Goal: Task Accomplishment & Management: Manage account settings

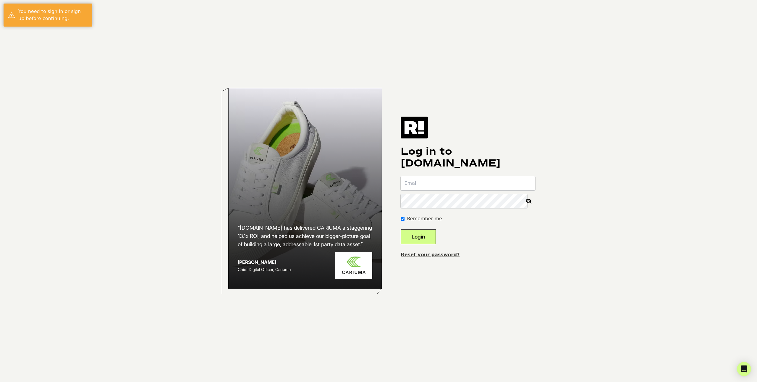
type input "rknight@bradsdeals.com"
click at [431, 237] on button "Login" at bounding box center [418, 237] width 35 height 15
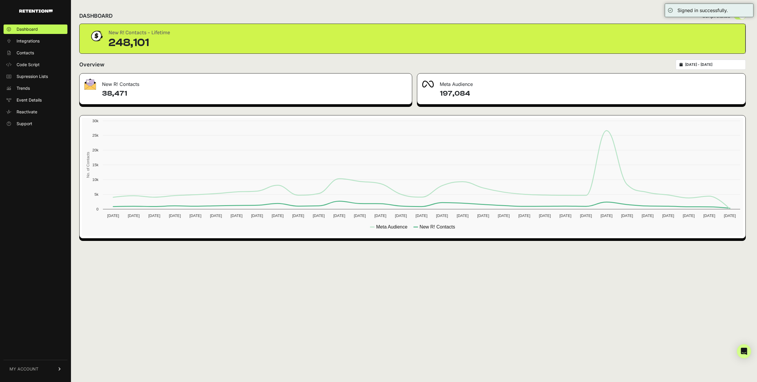
click at [296, 330] on div "DASHBOARD Script status New R! Contacts - Lifetime 248,101 Overview 2025-09-06 …" at bounding box center [412, 191] width 683 height 382
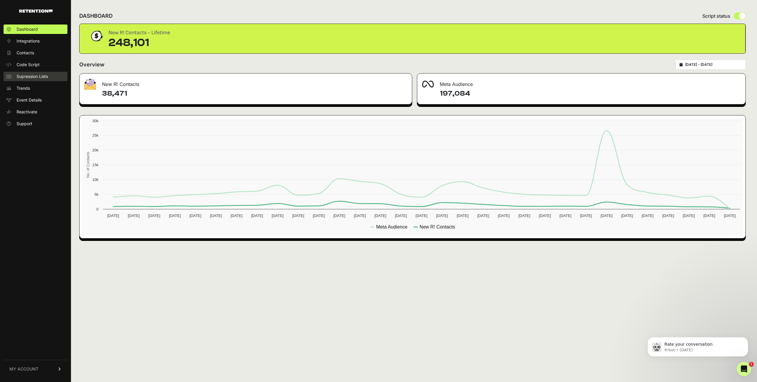
click at [25, 76] on span "Supression Lists" at bounding box center [32, 77] width 31 height 6
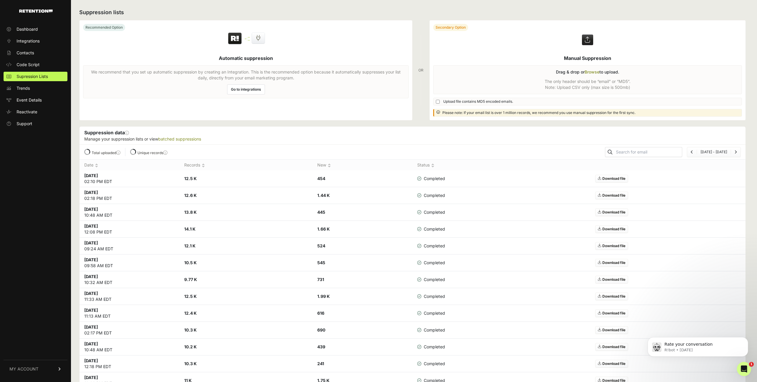
click at [348, 127] on div "Suppression data This section will show you information for any manually upload…" at bounding box center [413, 136] width 666 height 18
